Goal: Navigation & Orientation: Find specific page/section

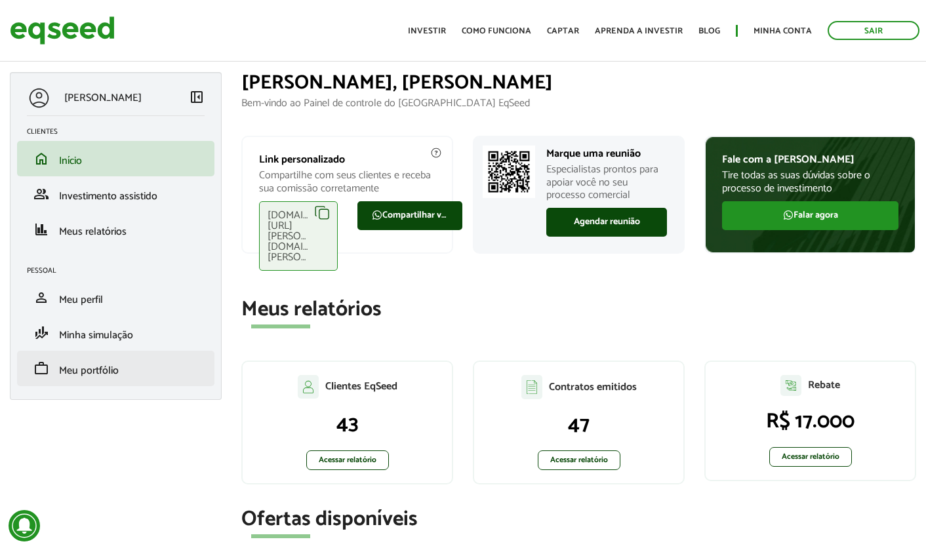
click at [103, 376] on span "Meu portfólio" at bounding box center [89, 371] width 60 height 18
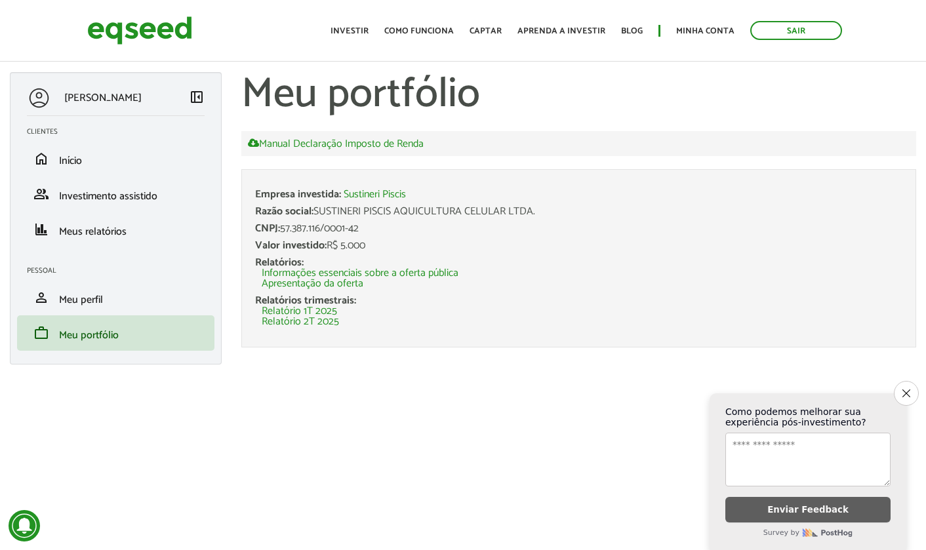
click at [125, 31] on img at bounding box center [139, 30] width 105 height 35
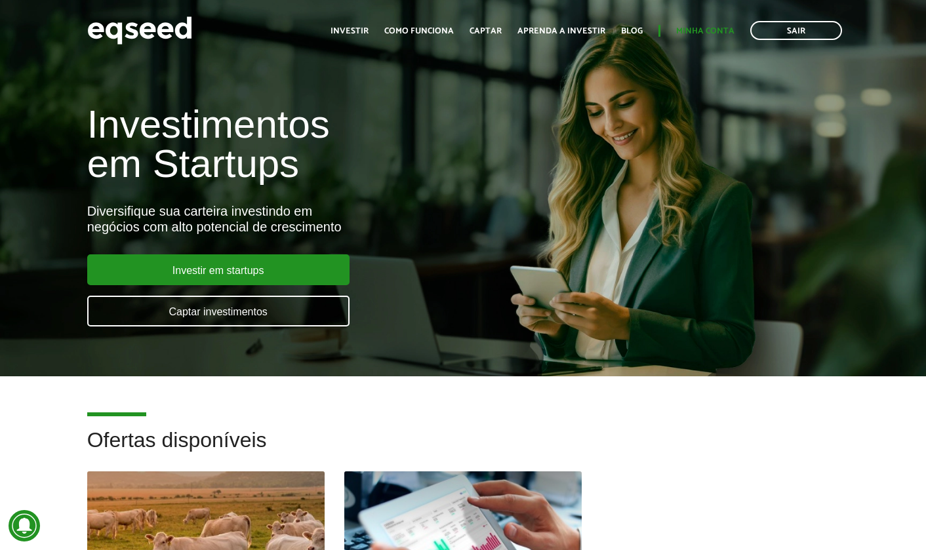
click at [703, 35] on link "Minha conta" at bounding box center [705, 31] width 58 height 9
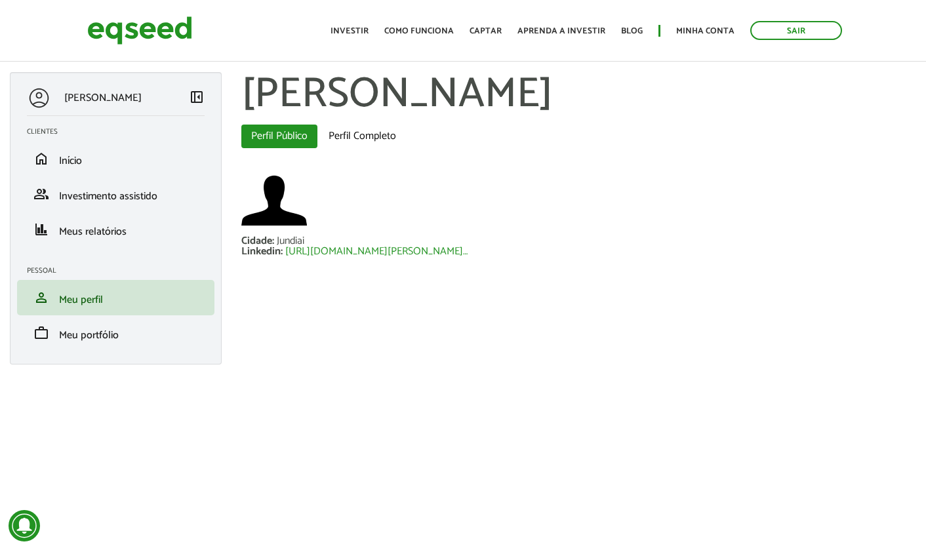
click at [148, 13] on img at bounding box center [139, 30] width 105 height 35
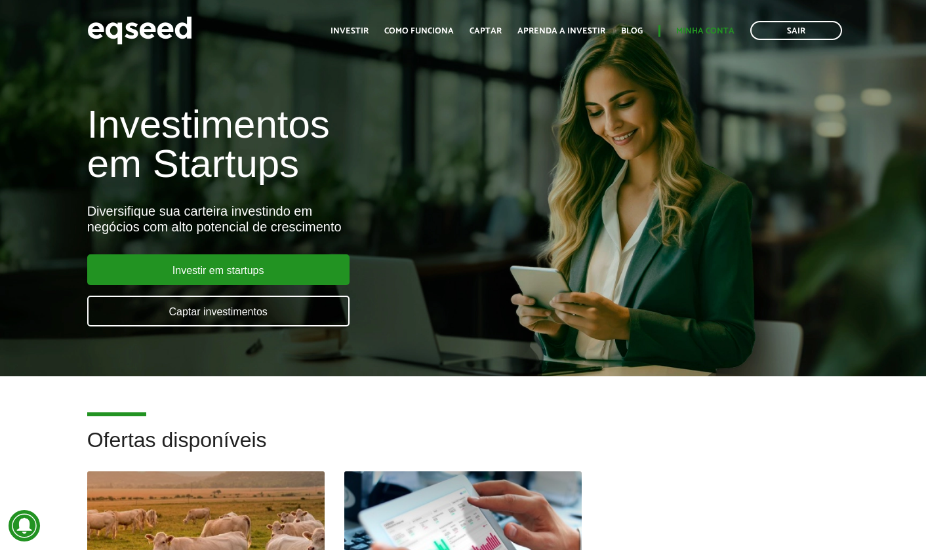
click at [711, 32] on link "Minha conta" at bounding box center [705, 31] width 58 height 9
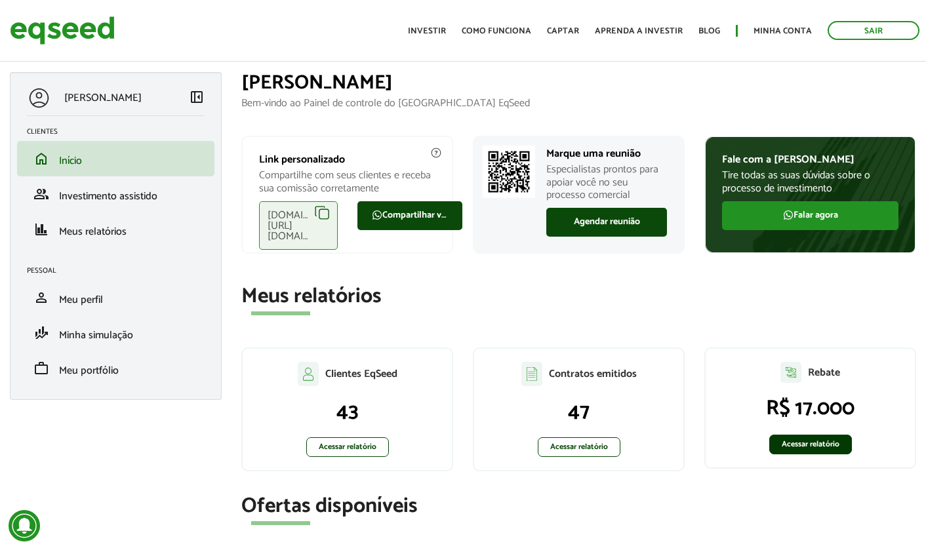
click at [813, 445] on link "Acessar relatório" at bounding box center [811, 445] width 83 height 20
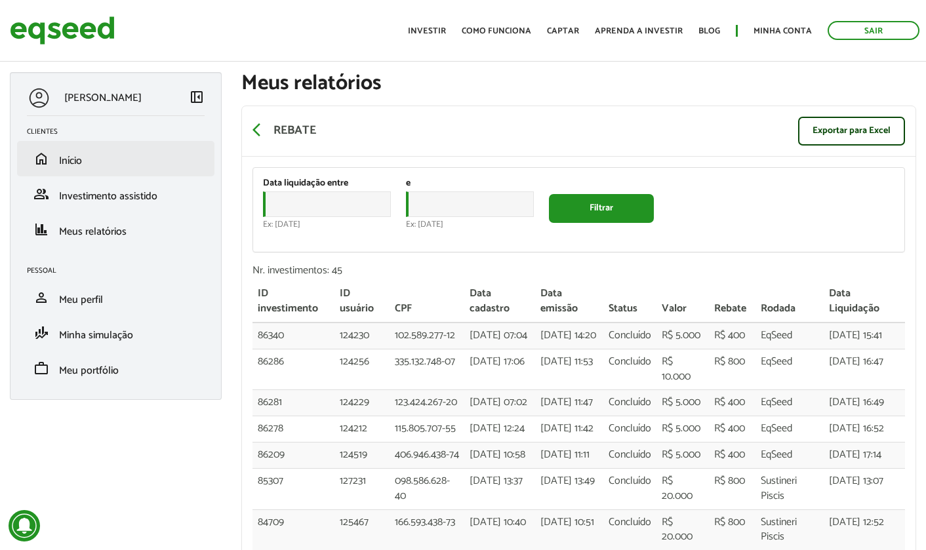
click at [89, 159] on link "home Início" at bounding box center [116, 159] width 178 height 16
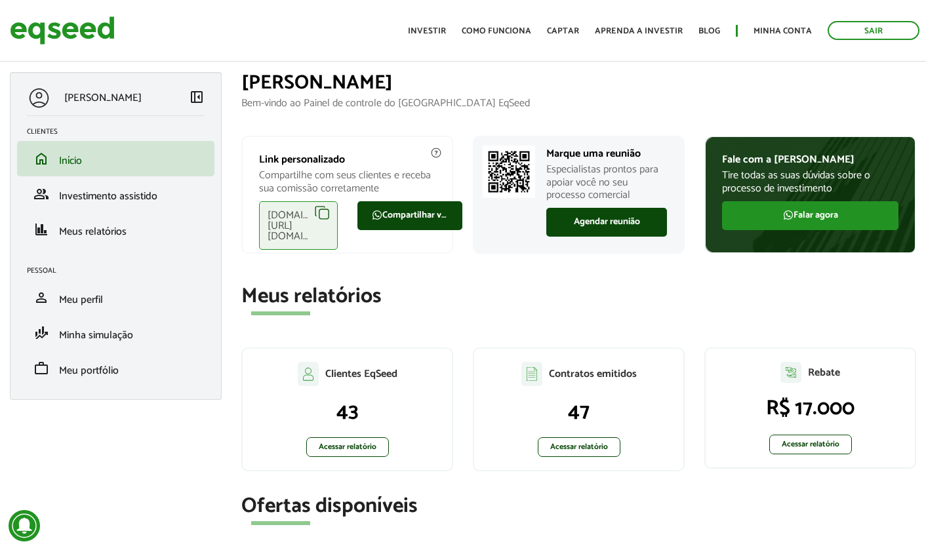
click at [578, 459] on div "Contratos emitidos 47 Acessar relatório" at bounding box center [579, 410] width 212 height 124
click at [579, 451] on link "Acessar relatório" at bounding box center [579, 448] width 83 height 20
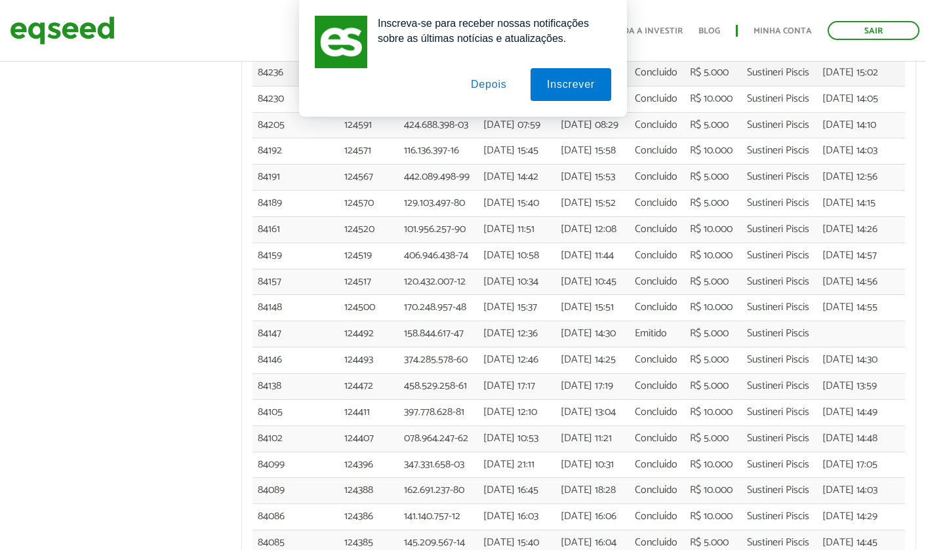
scroll to position [518, 0]
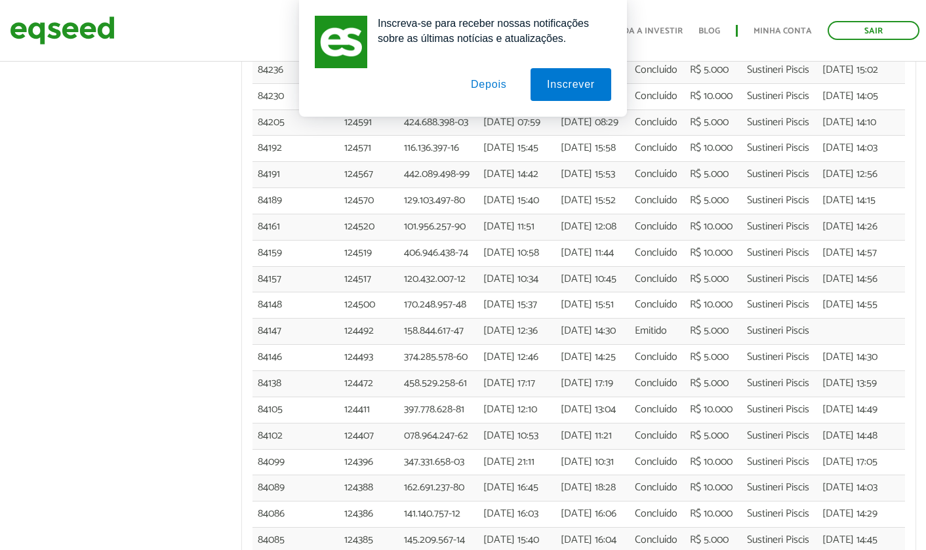
click at [504, 94] on button "Depois" at bounding box center [489, 84] width 69 height 33
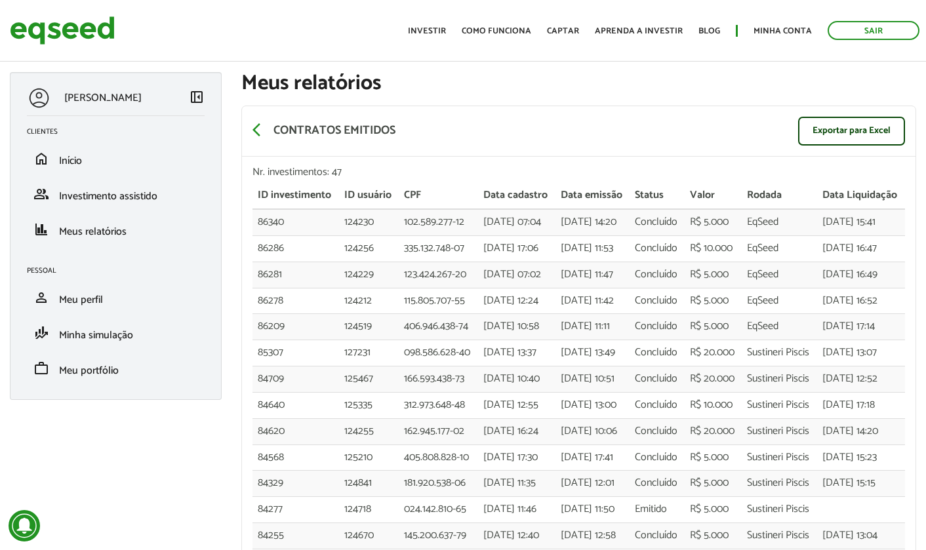
scroll to position [0, 0]
